Goal: Navigation & Orientation: Find specific page/section

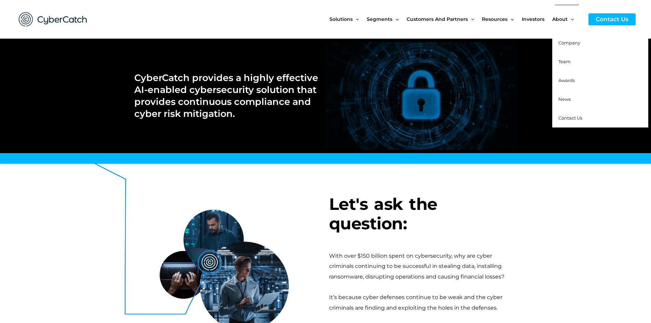
click at [576, 51] on link "Company" at bounding box center [600, 43] width 96 height 19
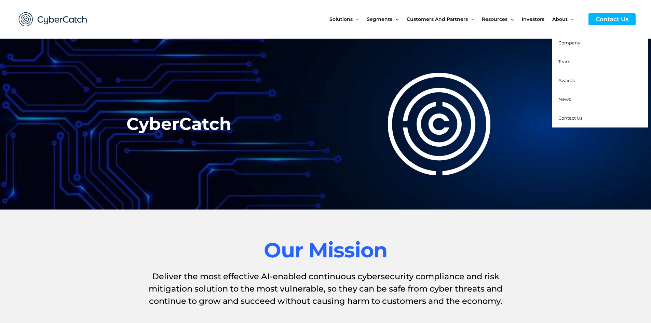
click at [576, 64] on link "Team" at bounding box center [600, 61] width 96 height 19
